Goal: Transaction & Acquisition: Book appointment/travel/reservation

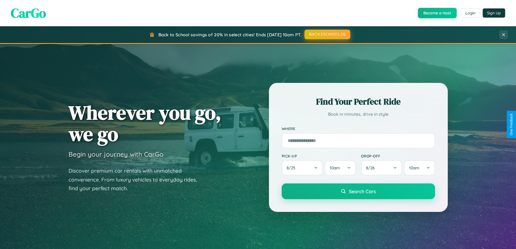
click at [327, 34] on button "BACK2SCHOOL20" at bounding box center [328, 35] width 46 height 10
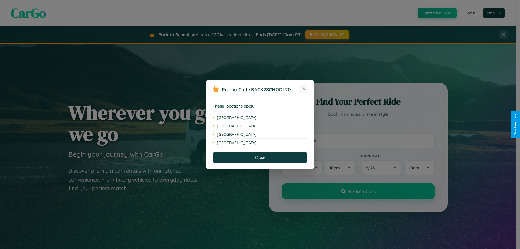
click at [304, 89] on icon at bounding box center [303, 89] width 3 height 3
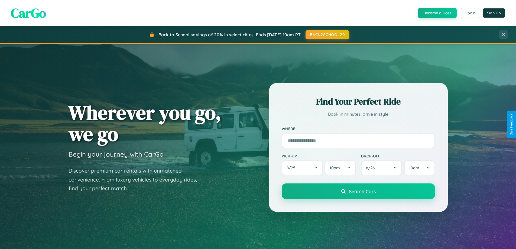
scroll to position [234, 0]
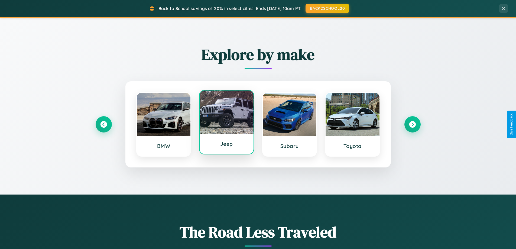
click at [227, 123] on div at bounding box center [227, 112] width 54 height 43
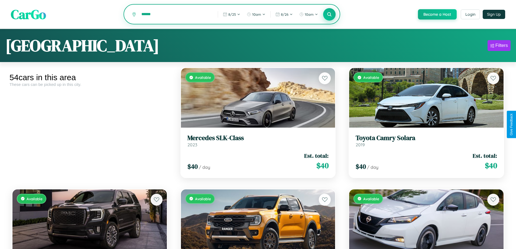
type input "******"
click at [329, 15] on icon at bounding box center [329, 14] width 5 height 5
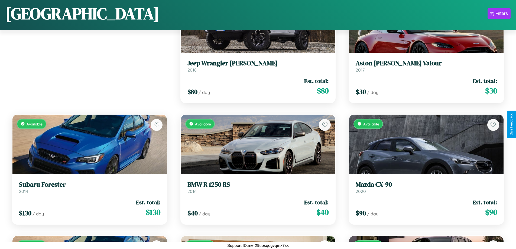
scroll to position [76, 0]
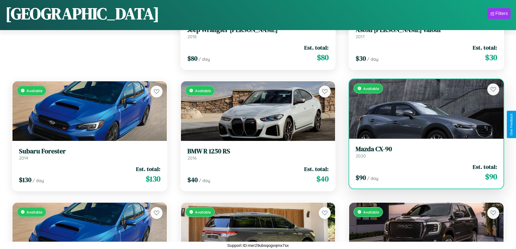
click at [423, 152] on h3 "Mazda CX-90" at bounding box center [426, 149] width 141 height 8
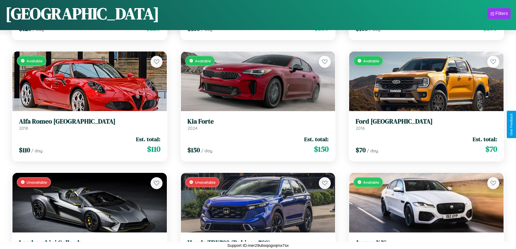
scroll to position [1775, 0]
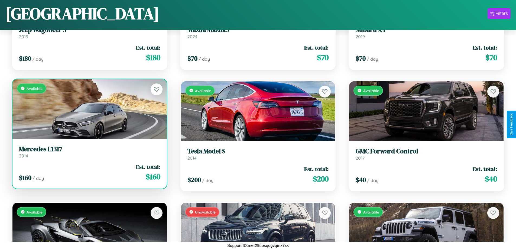
click at [89, 153] on h3 "Mercedes L1317" at bounding box center [89, 149] width 141 height 8
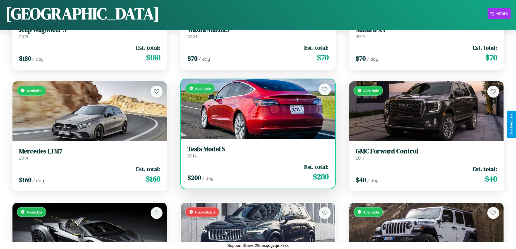
scroll to position [1168, 0]
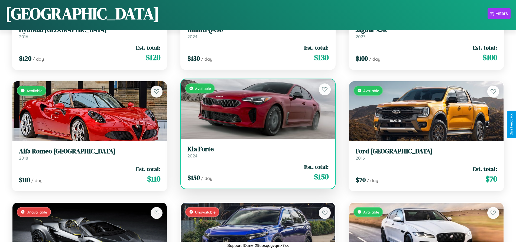
click at [256, 154] on link "Kia Forte 2024" at bounding box center [258, 151] width 141 height 13
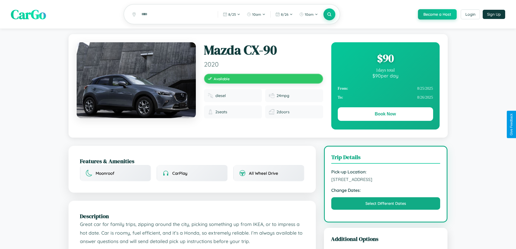
click at [385, 59] on div "$ 90" at bounding box center [385, 58] width 95 height 15
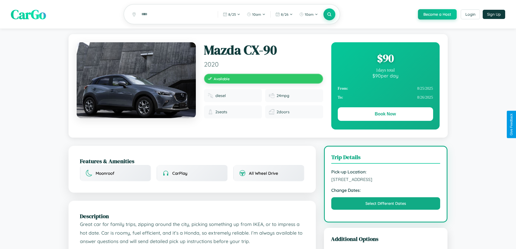
click at [385, 59] on div "$ 90" at bounding box center [385, 58] width 95 height 15
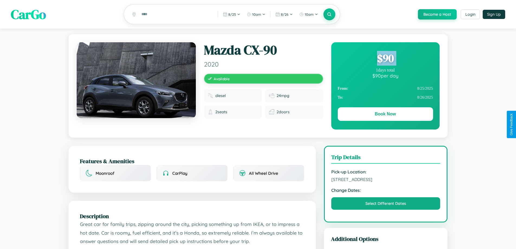
click at [385, 59] on div "$ 90" at bounding box center [385, 58] width 95 height 15
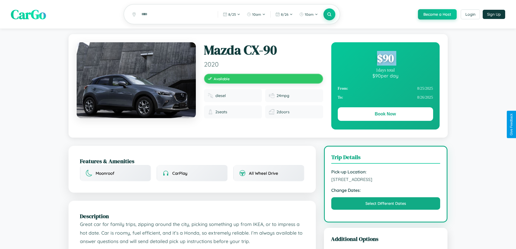
click at [385, 59] on div "$ 90" at bounding box center [385, 58] width 95 height 15
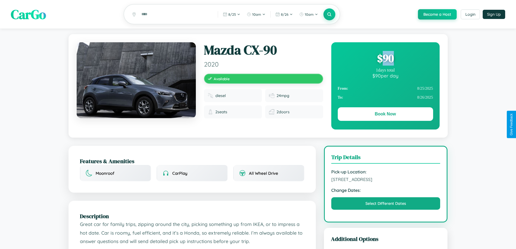
click at [385, 59] on div "$ 90" at bounding box center [385, 58] width 95 height 15
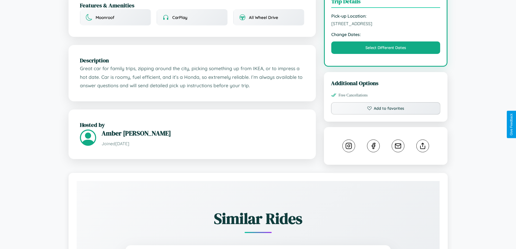
scroll to position [302, 0]
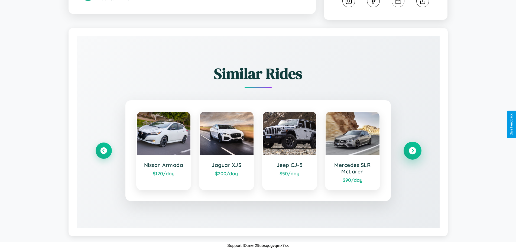
click at [412, 151] on icon at bounding box center [412, 150] width 7 height 7
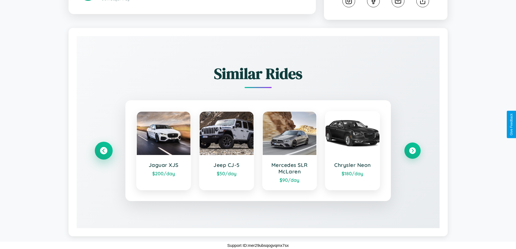
click at [104, 151] on icon at bounding box center [103, 150] width 7 height 7
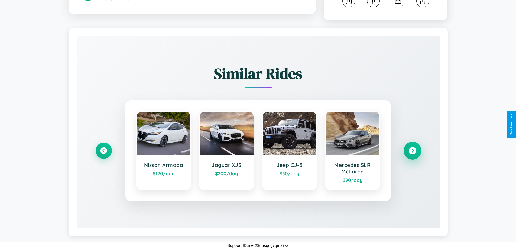
click at [412, 150] on icon at bounding box center [412, 150] width 7 height 7
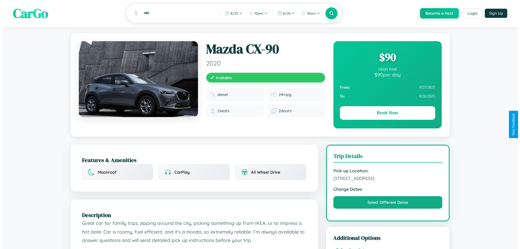
scroll to position [0, 0]
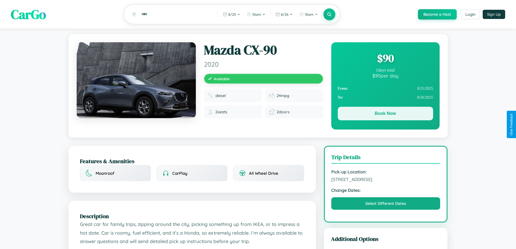
click at [385, 114] on button "Book Now" at bounding box center [385, 114] width 95 height 14
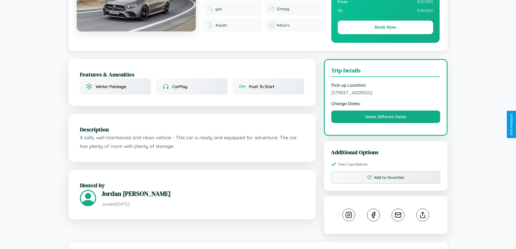
scroll to position [105, 0]
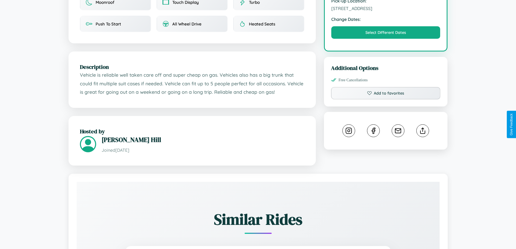
scroll to position [178, 0]
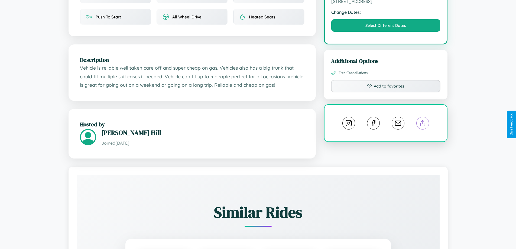
click at [423, 124] on line at bounding box center [423, 122] width 0 height 4
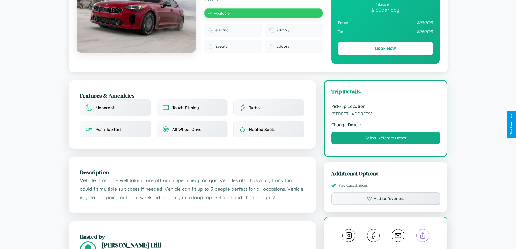
scroll to position [56, 0]
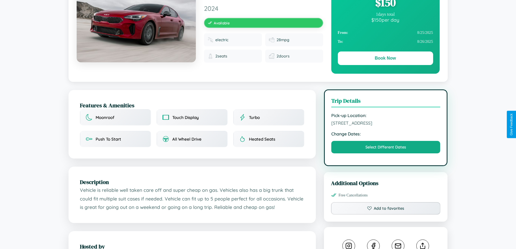
click at [386, 124] on span "6204 Oak Street Vienna 29505 Austria" at bounding box center [385, 122] width 109 height 5
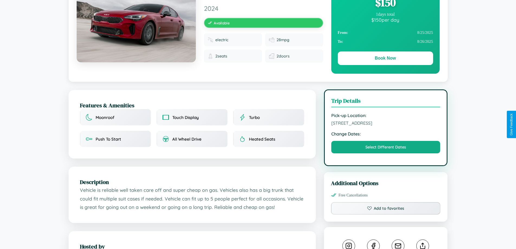
click at [386, 124] on span "6204 Oak Street Vienna 29505 Austria" at bounding box center [385, 122] width 109 height 5
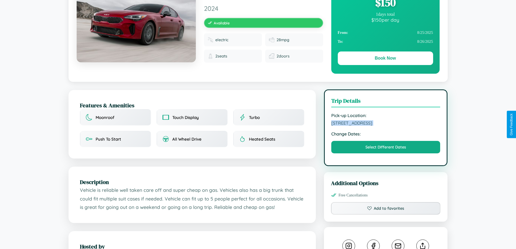
click at [386, 124] on span "6204 Oak Street Vienna 29505 Austria" at bounding box center [385, 122] width 109 height 5
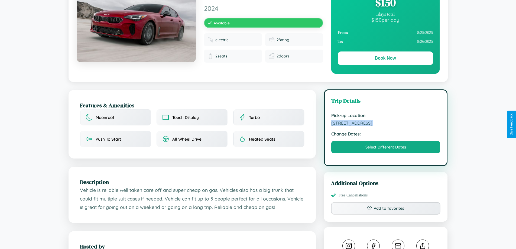
click at [386, 124] on span "6204 Oak Street Vienna 29505 Austria" at bounding box center [385, 122] width 109 height 5
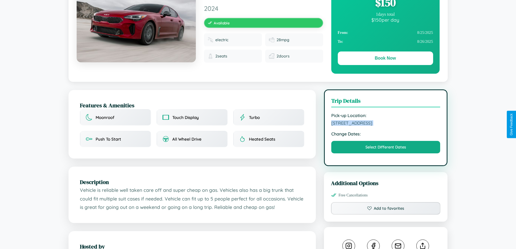
click at [386, 124] on span "6204 Oak Street Vienna 29505 Austria" at bounding box center [385, 122] width 109 height 5
